Goal: Information Seeking & Learning: Learn about a topic

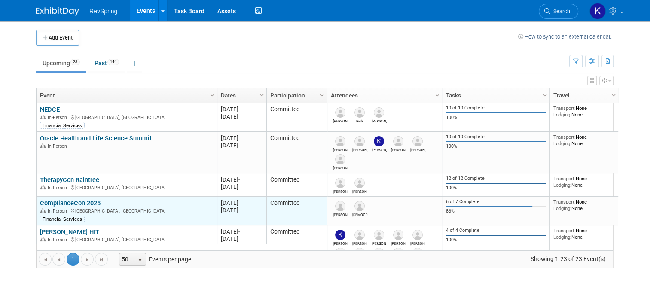
click at [73, 204] on link "ComplianceCon 2025" at bounding box center [70, 203] width 61 height 8
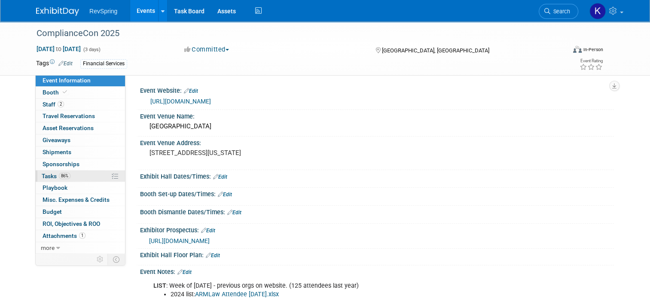
click at [90, 178] on link "86% Tasks 86%" at bounding box center [80, 177] width 89 height 12
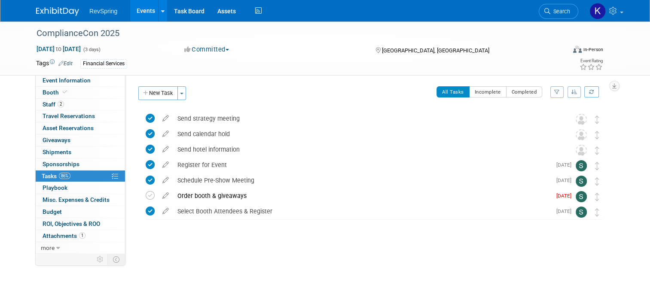
click at [143, 11] on link "Events" at bounding box center [145, 10] width 31 height 21
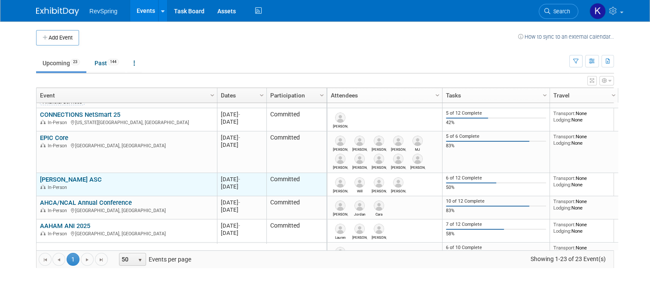
click at [59, 179] on link "[PERSON_NAME] ASC" at bounding box center [71, 180] width 62 height 8
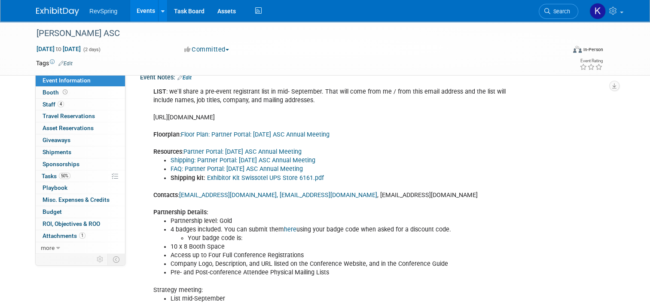
scroll to position [287, 0]
click at [212, 139] on link "Floor Plan: Partner Portal: 2025 Oct ASC Annual Meeting" at bounding box center [255, 135] width 149 height 7
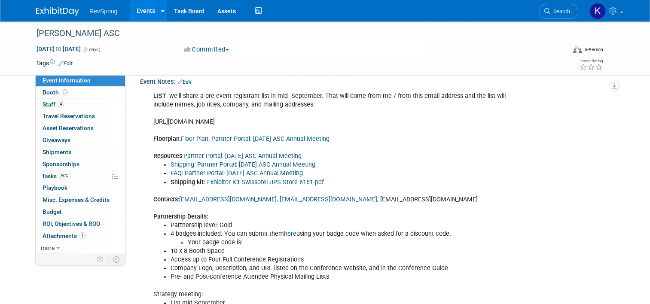
scroll to position [283, 0]
click at [272, 177] on link "FAQ: Partner Portal: 2025 Oct ASC Annual Meeting" at bounding box center [237, 172] width 132 height 7
